Goal: Find specific page/section: Find specific page/section

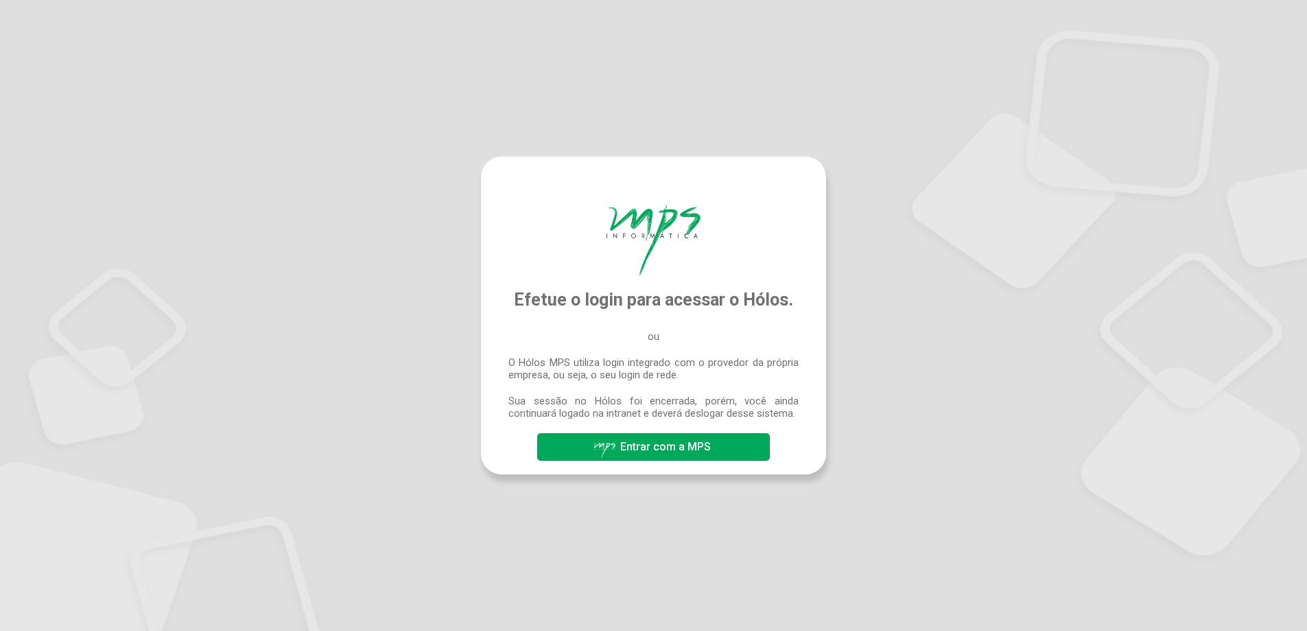
click at [635, 445] on span "Entrar com a MPS" at bounding box center [665, 446] width 91 height 13
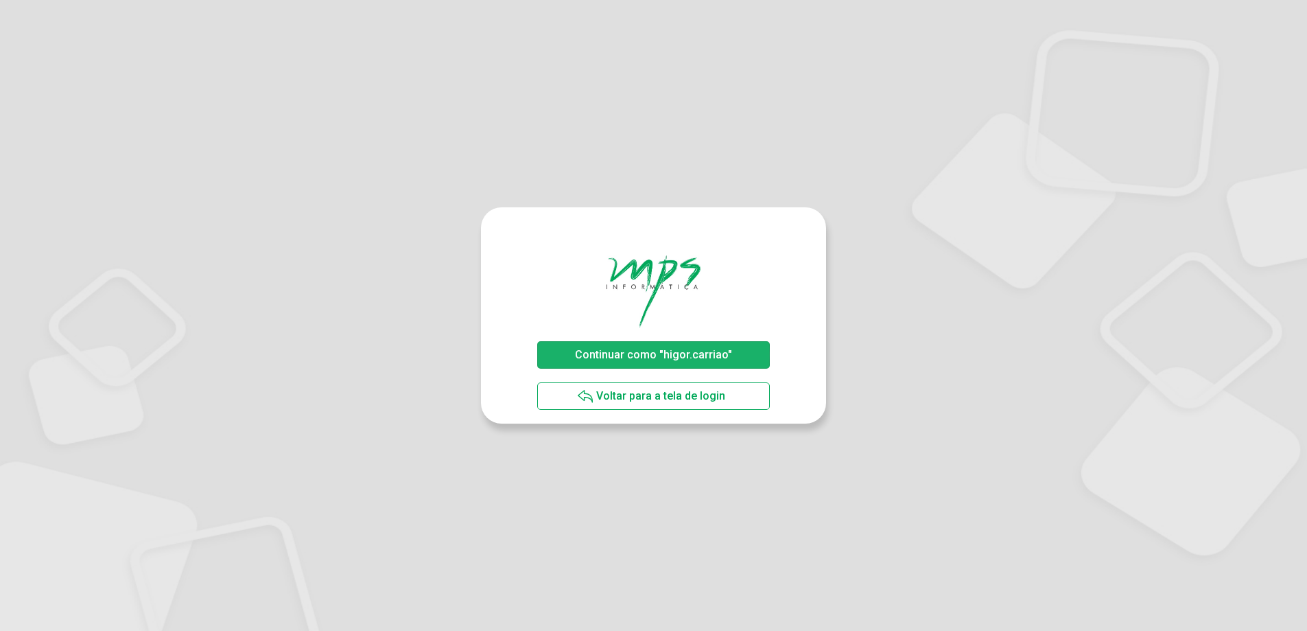
click at [580, 355] on span "Continuar como "higor.carriao"" at bounding box center [653, 354] width 157 height 13
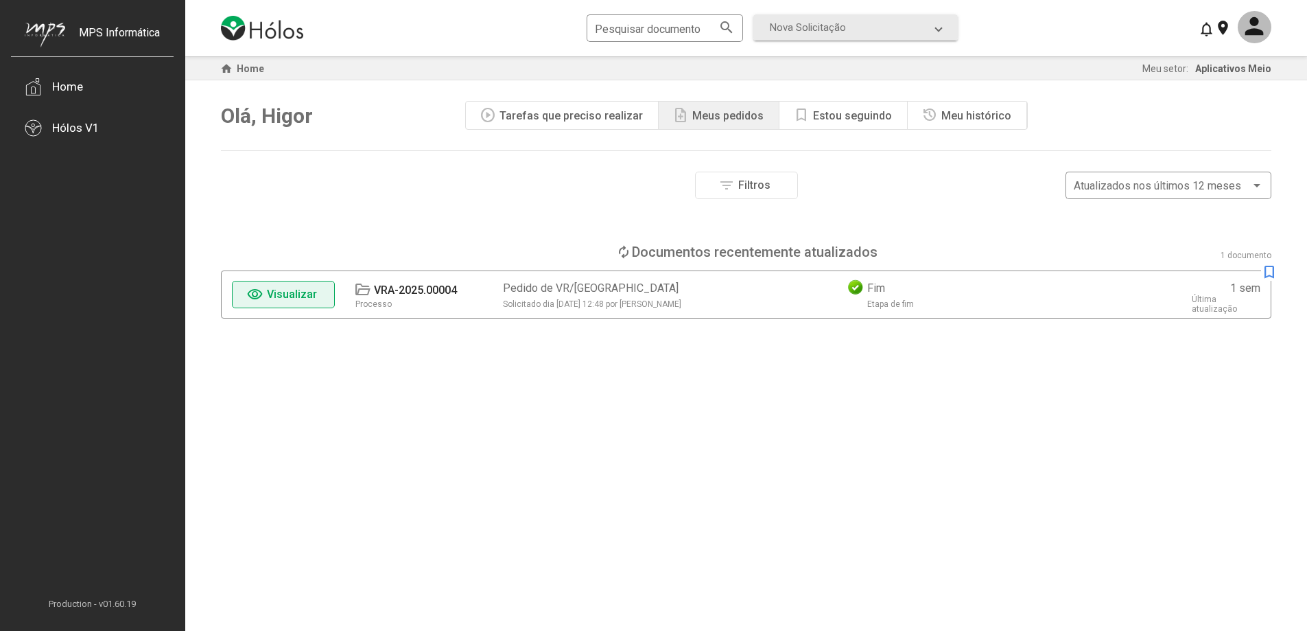
click at [302, 288] on span "Visualizar" at bounding box center [292, 294] width 50 height 13
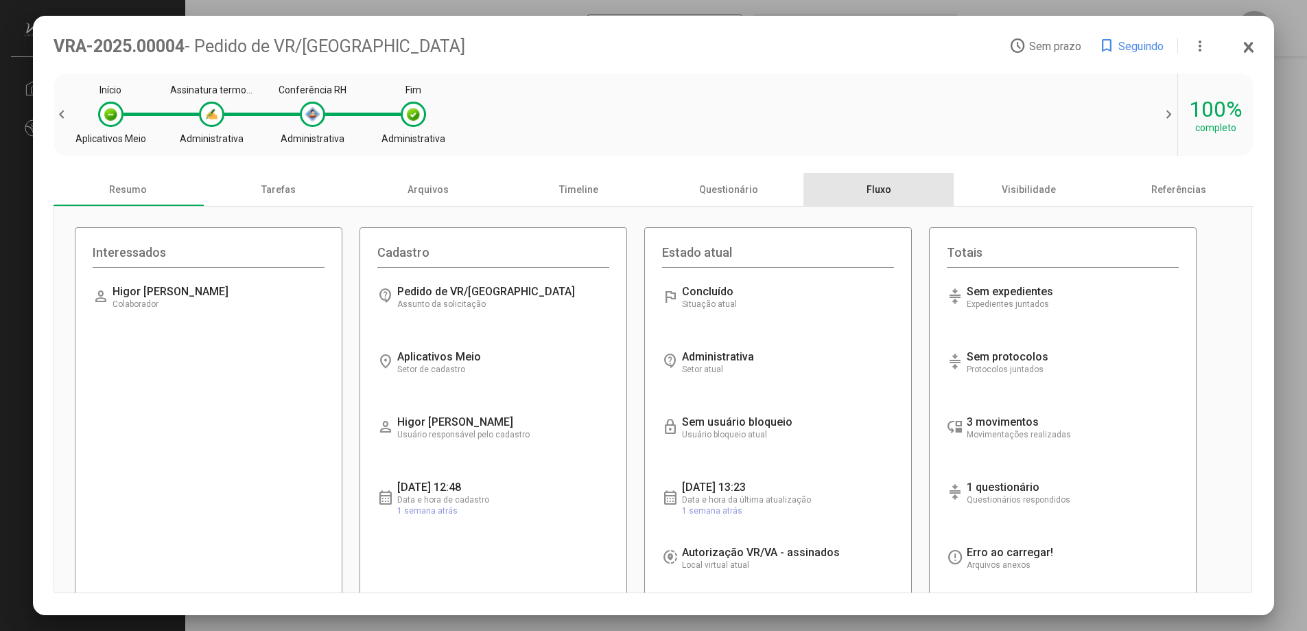
click at [886, 191] on div "Fluxo" at bounding box center [879, 189] width 150 height 33
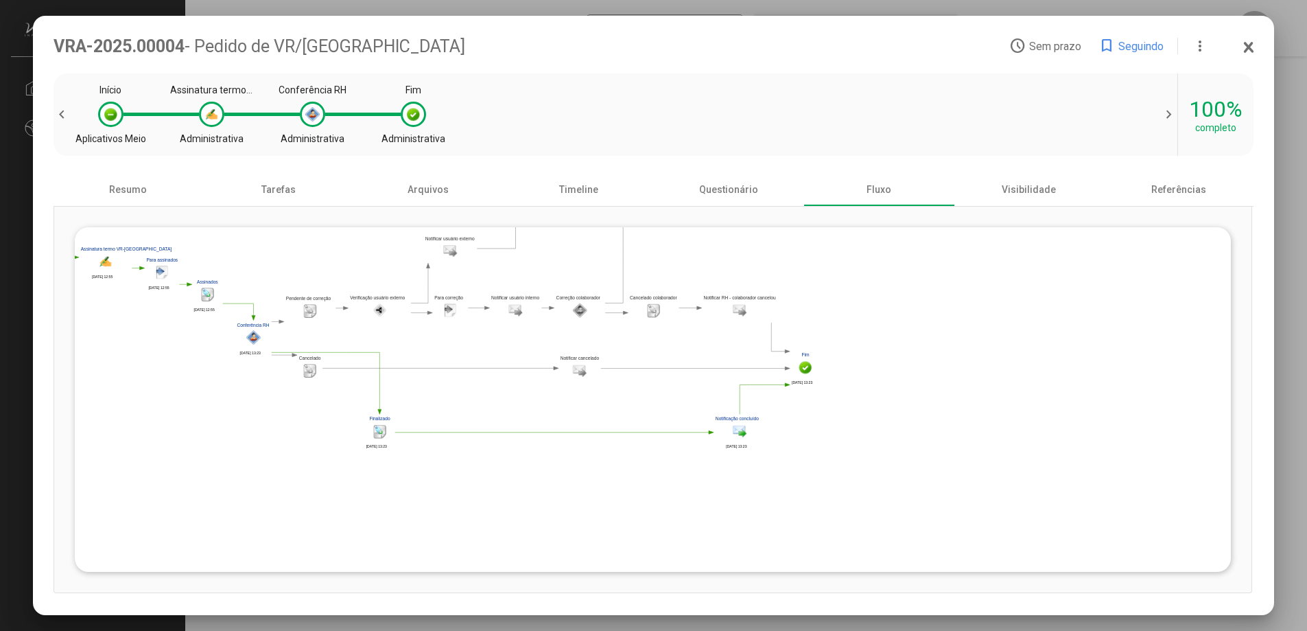
drag, startPoint x: 817, startPoint y: 535, endPoint x: 516, endPoint y: 410, distance: 325.9
click at [506, 413] on polygon at bounding box center [337, 279] width 970 height 344
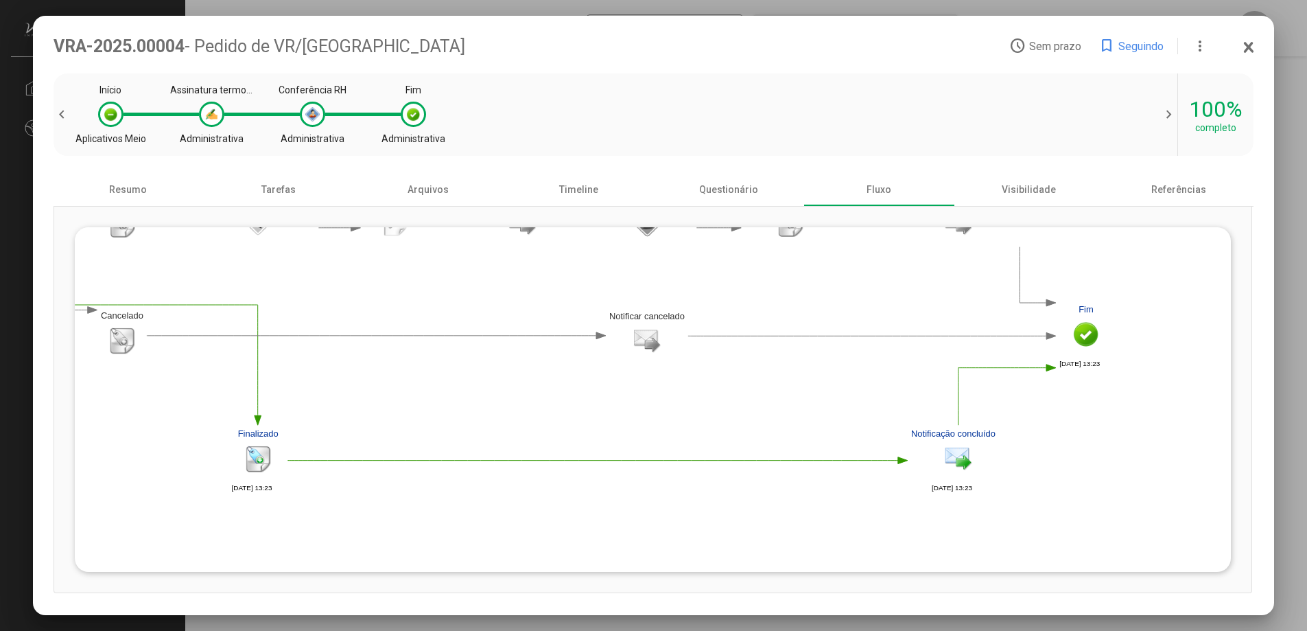
drag, startPoint x: 504, startPoint y: 387, endPoint x: 528, endPoint y: 427, distance: 46.5
click at [522, 427] on polygon at bounding box center [176, 163] width 1886 height 670
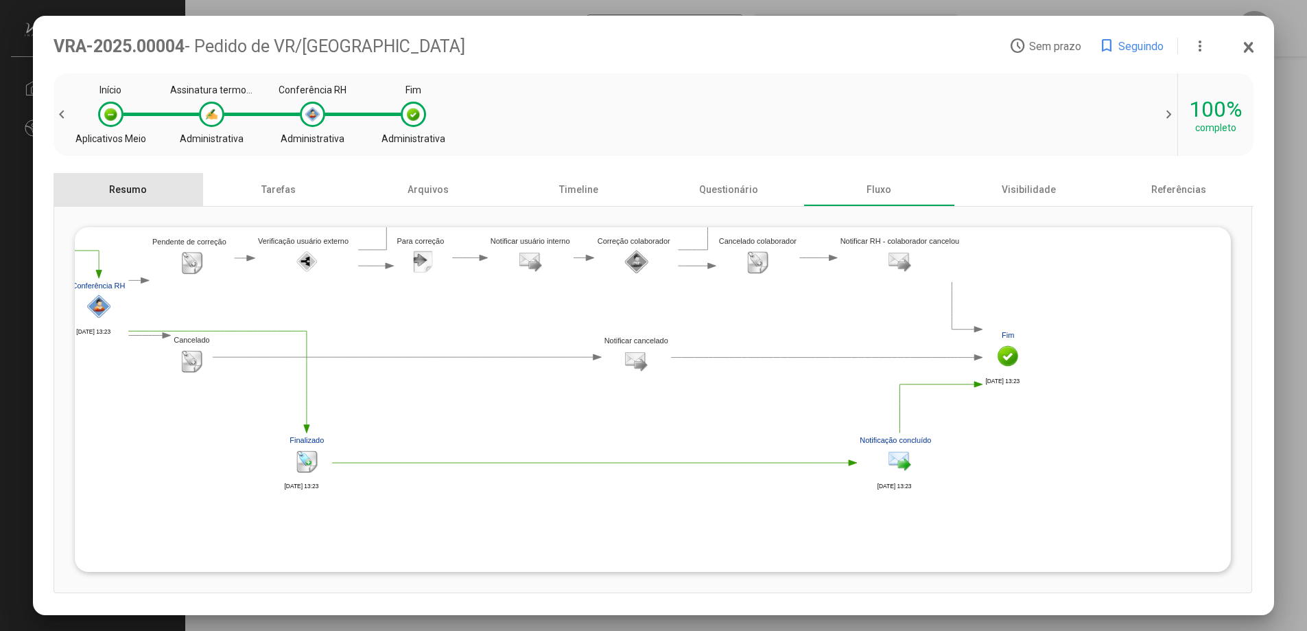
click at [141, 185] on div "Resumo" at bounding box center [129, 189] width 150 height 33
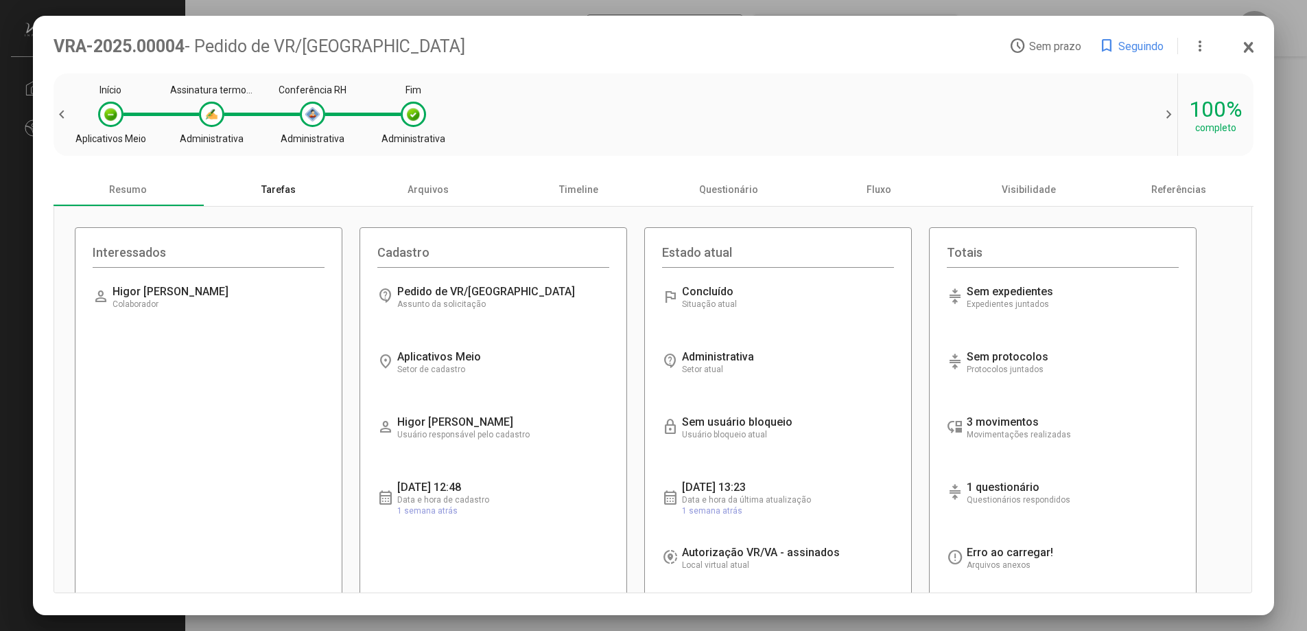
click at [259, 191] on div "Tarefas" at bounding box center [278, 189] width 150 height 33
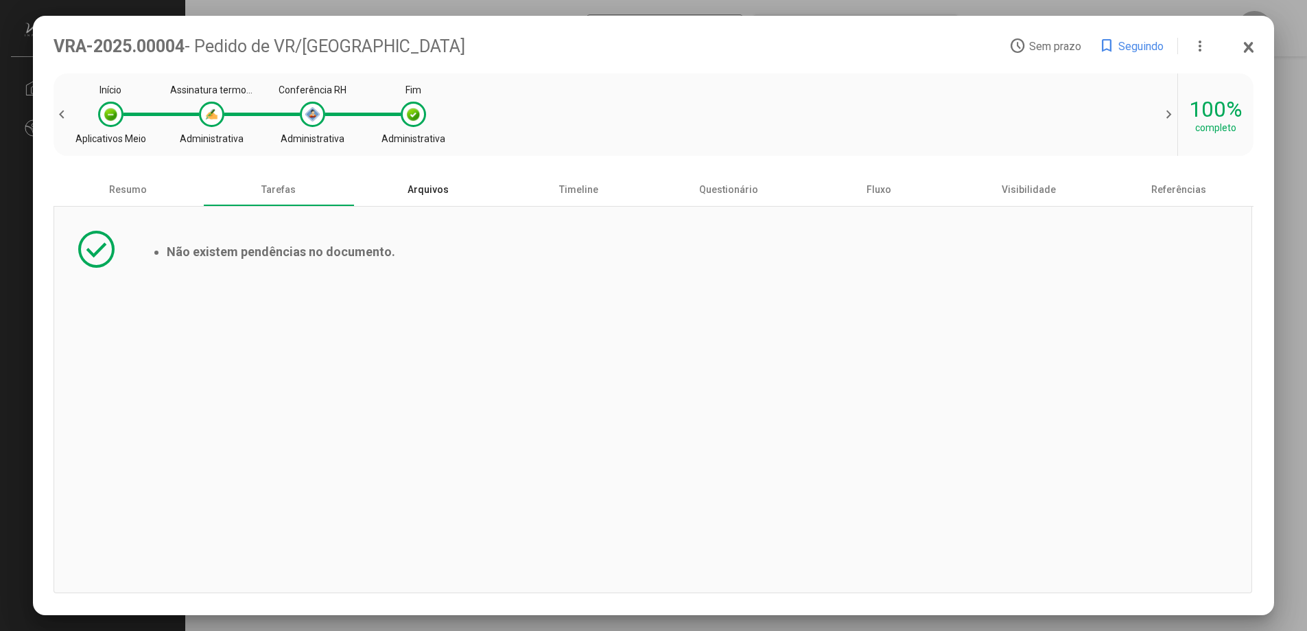
click at [425, 187] on div "Arquivos" at bounding box center [428, 189] width 150 height 33
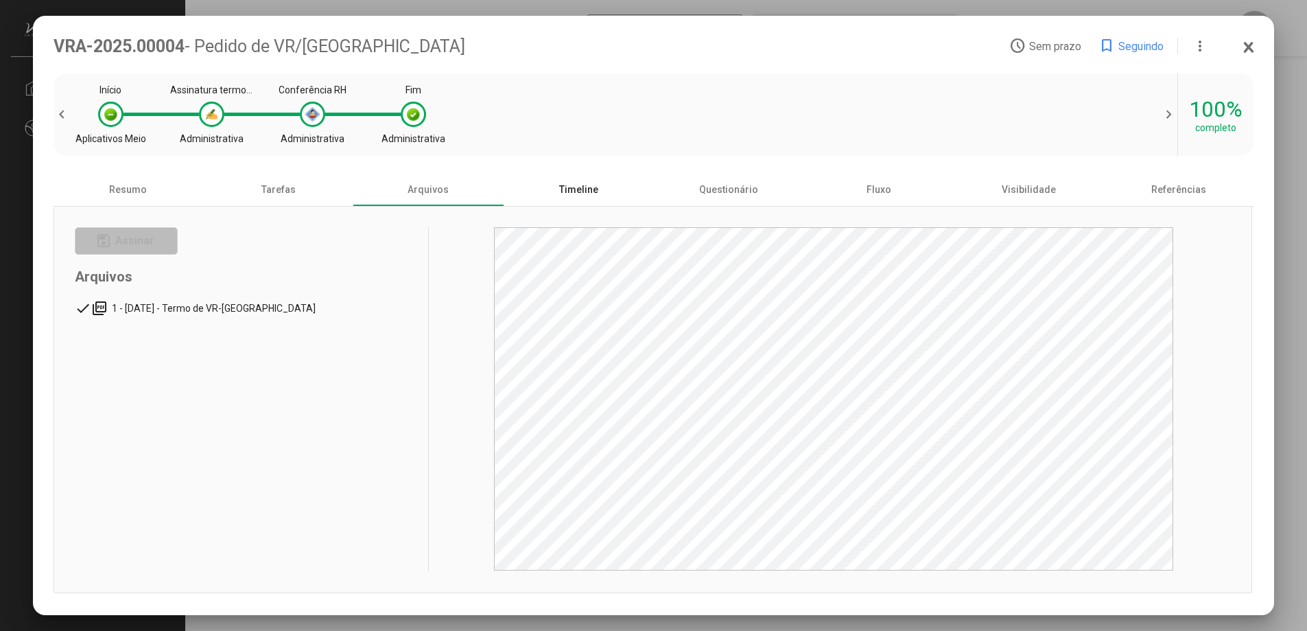
click at [574, 193] on div "Timeline" at bounding box center [579, 189] width 150 height 33
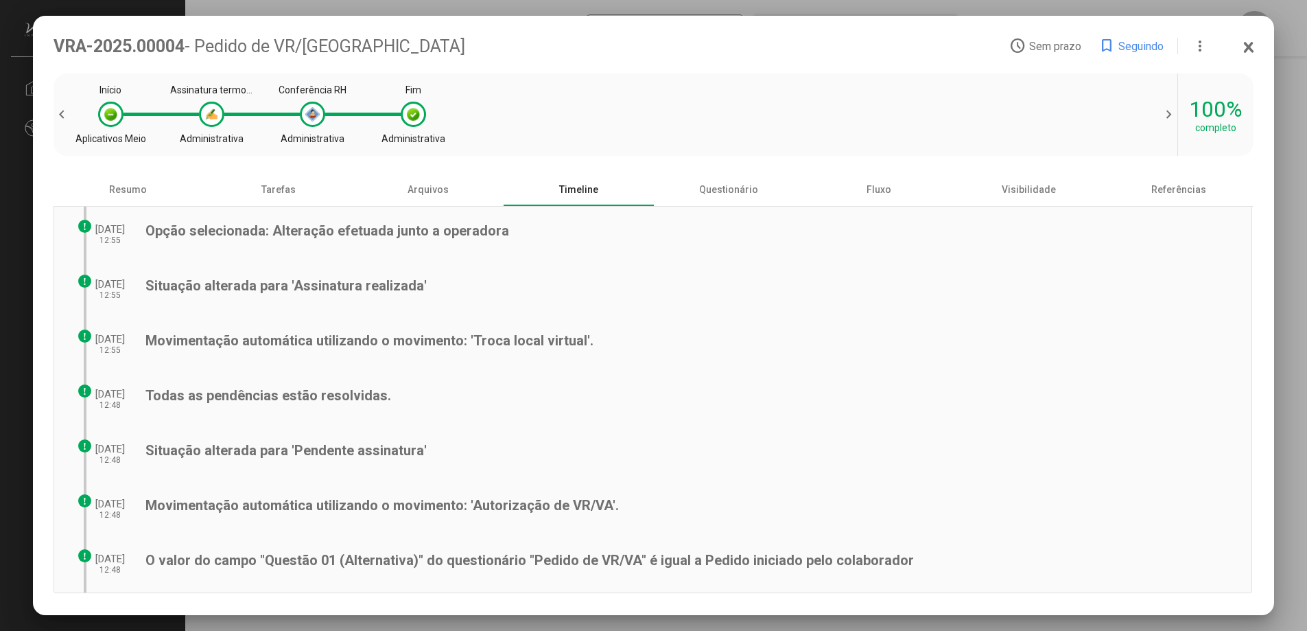
scroll to position [82, 0]
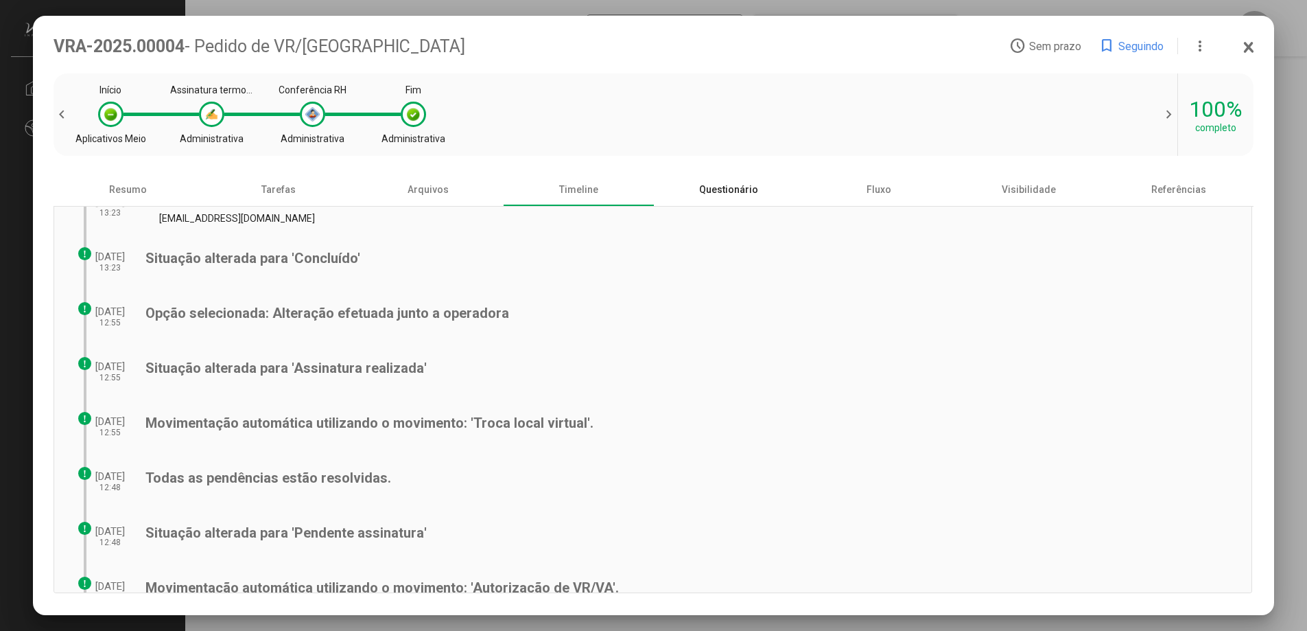
click at [729, 194] on div "Questionário" at bounding box center [729, 189] width 150 height 33
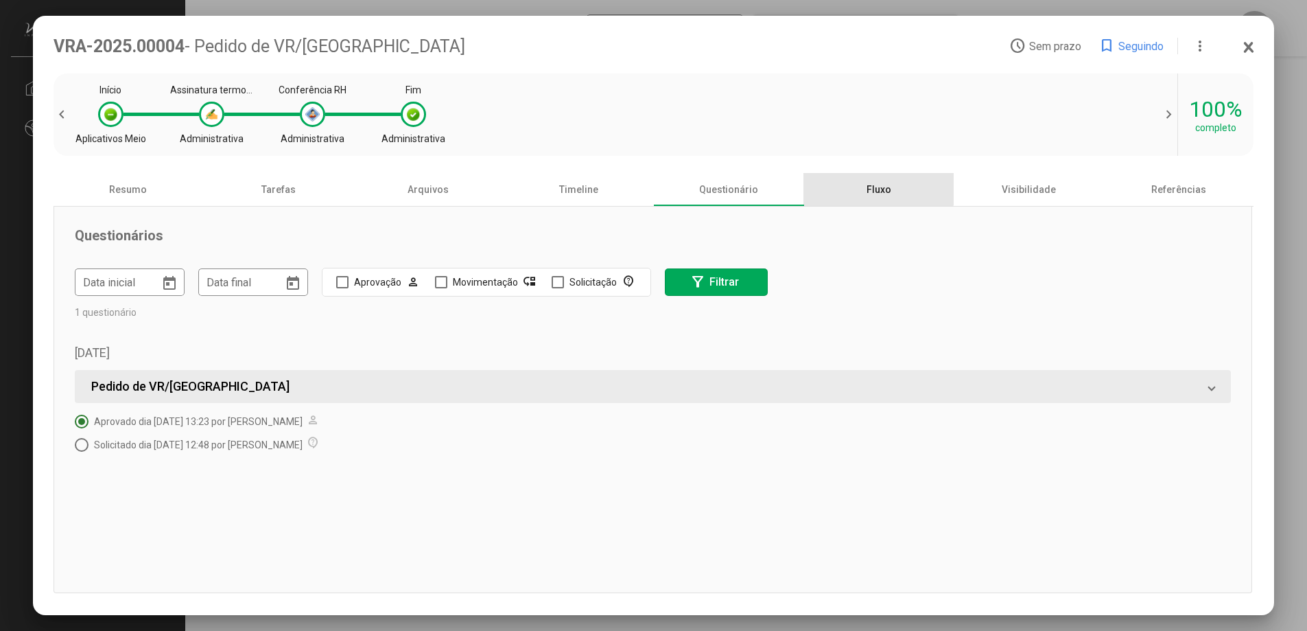
click at [878, 186] on div "Fluxo" at bounding box center [879, 189] width 150 height 33
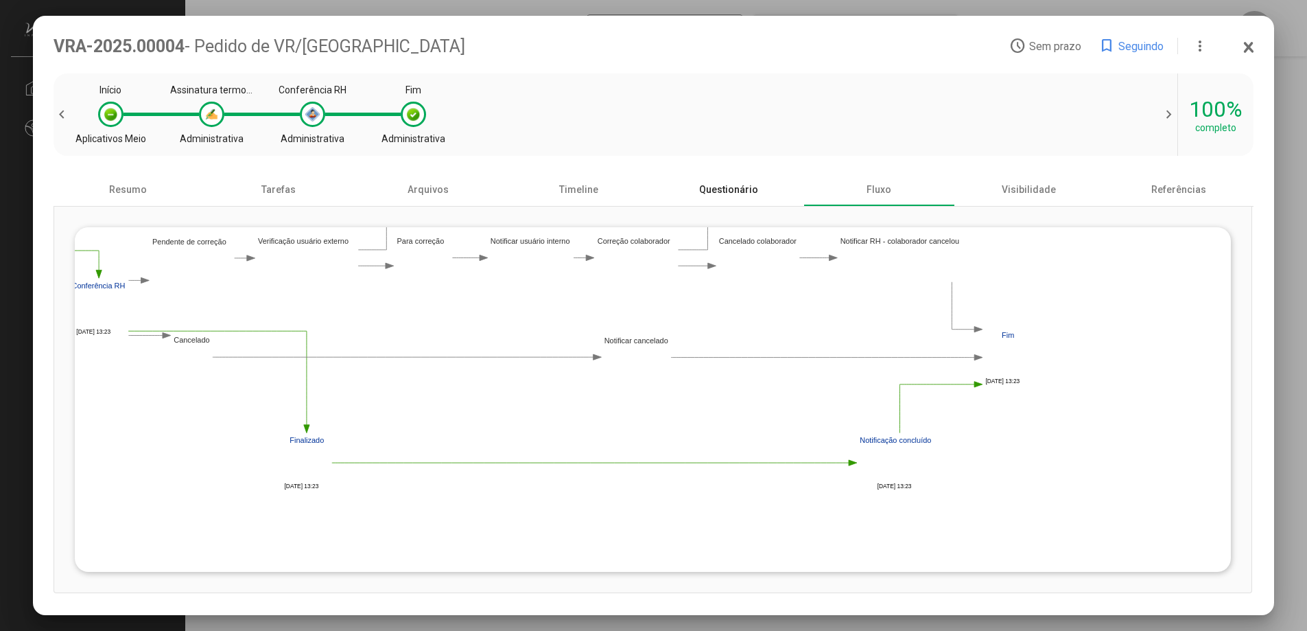
click at [738, 181] on div "Questionário" at bounding box center [729, 189] width 150 height 33
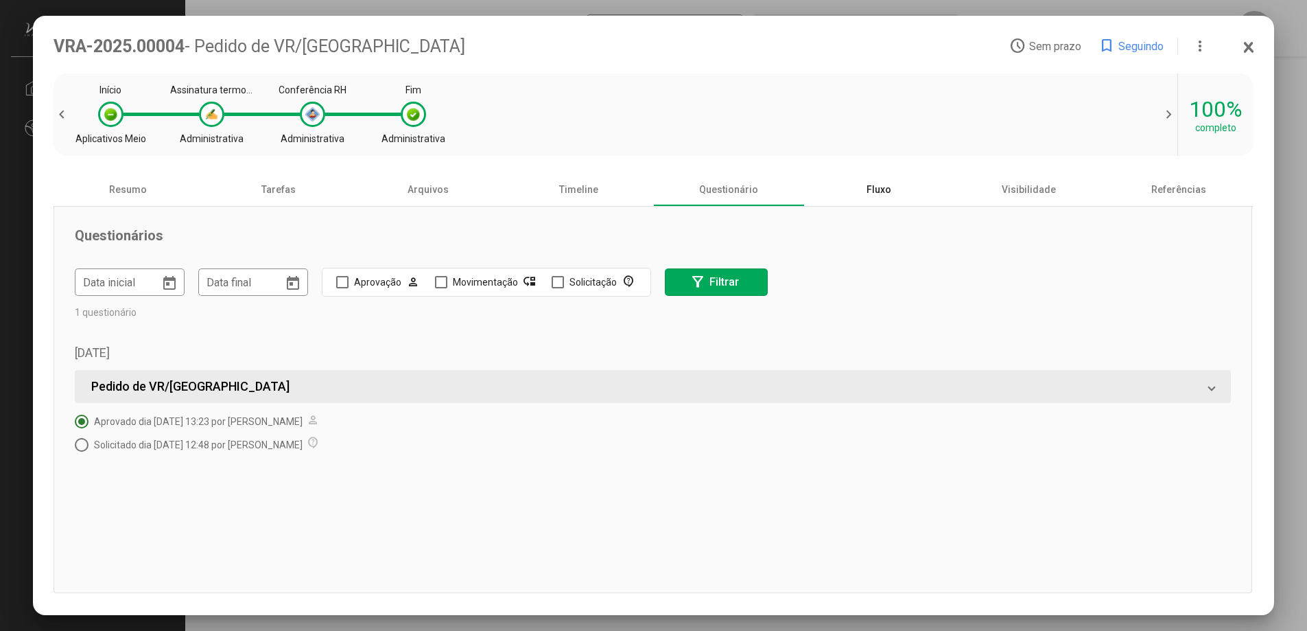
click at [882, 189] on div "Fluxo" at bounding box center [879, 189] width 150 height 33
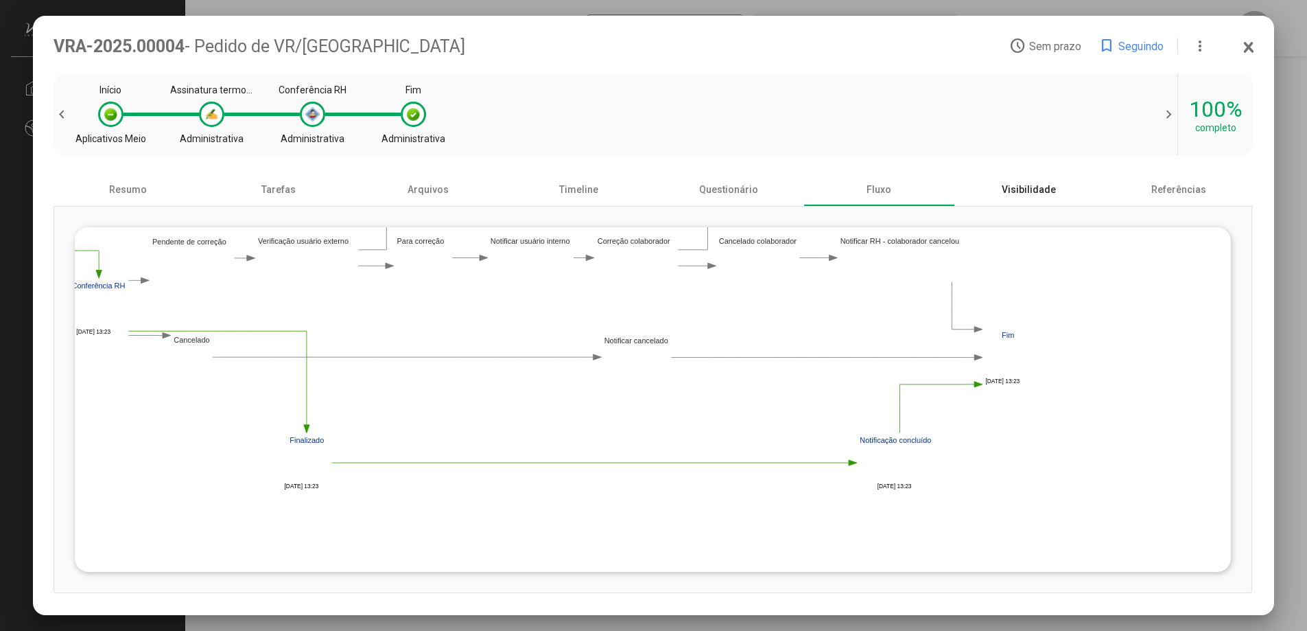
click at [1043, 192] on div "Visibilidade" at bounding box center [1029, 189] width 150 height 33
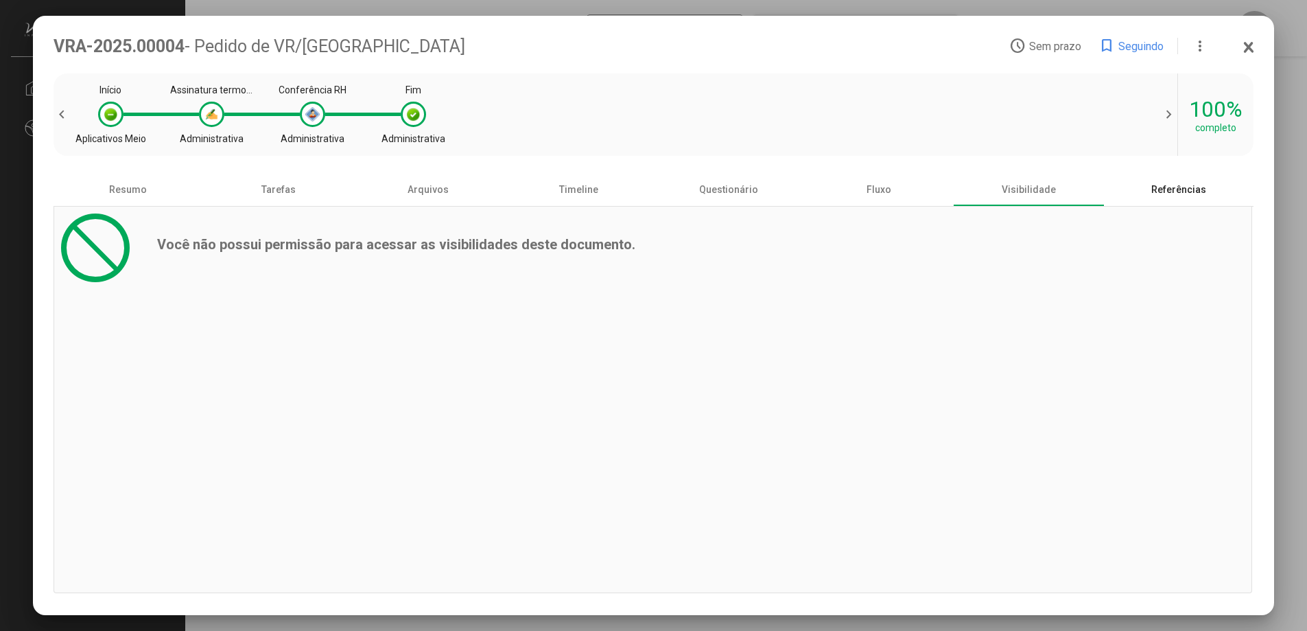
click at [1174, 192] on div "Referências" at bounding box center [1179, 189] width 150 height 33
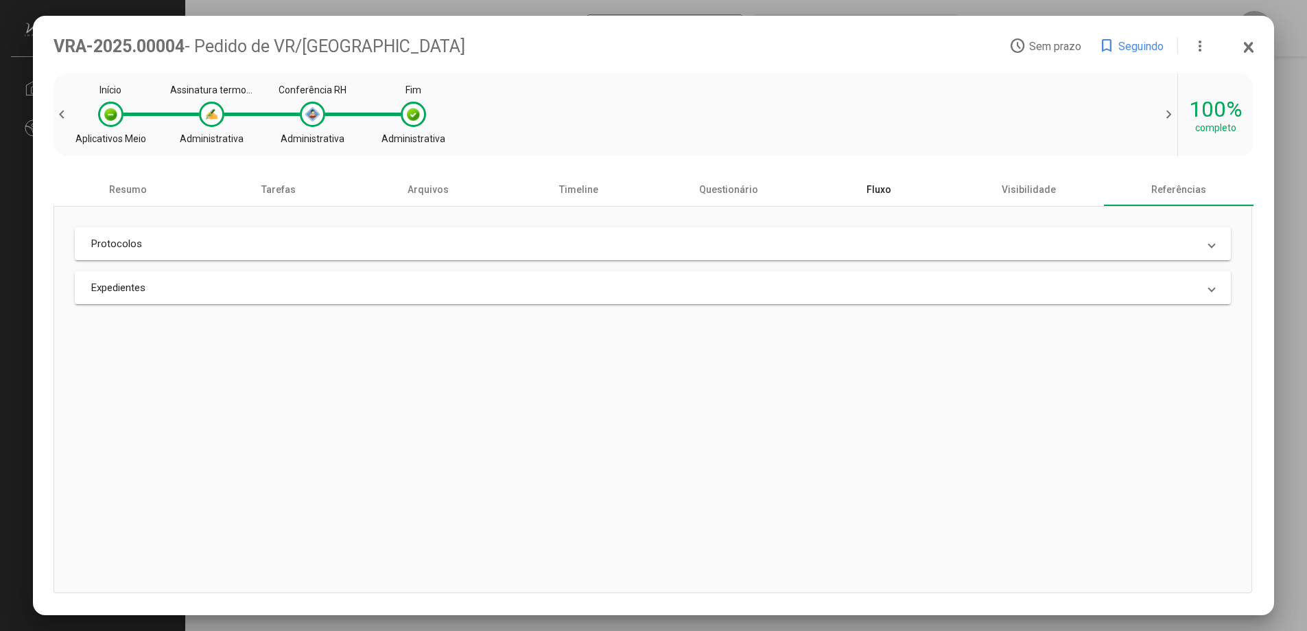
click at [888, 194] on div "Fluxo" at bounding box center [879, 189] width 150 height 33
